Goal: Task Accomplishment & Management: Complete application form

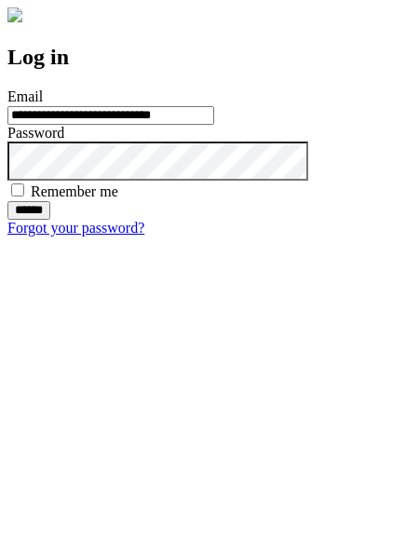
type input "**********"
click at [50, 220] on input "******" at bounding box center [28, 210] width 43 height 19
